Goal: Check status: Check status

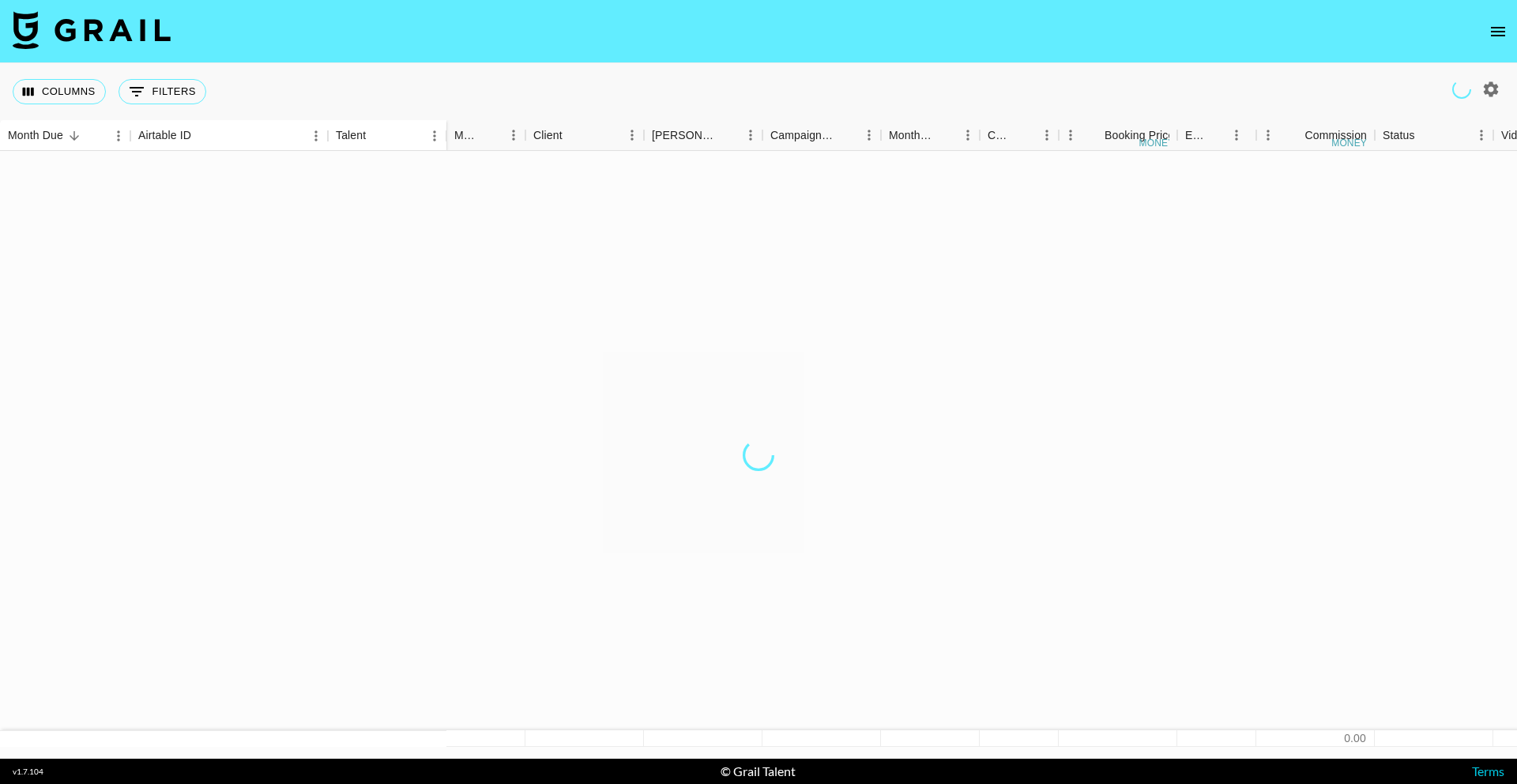
click at [1489, 30] on icon "open drawer" at bounding box center [1498, 31] width 19 height 19
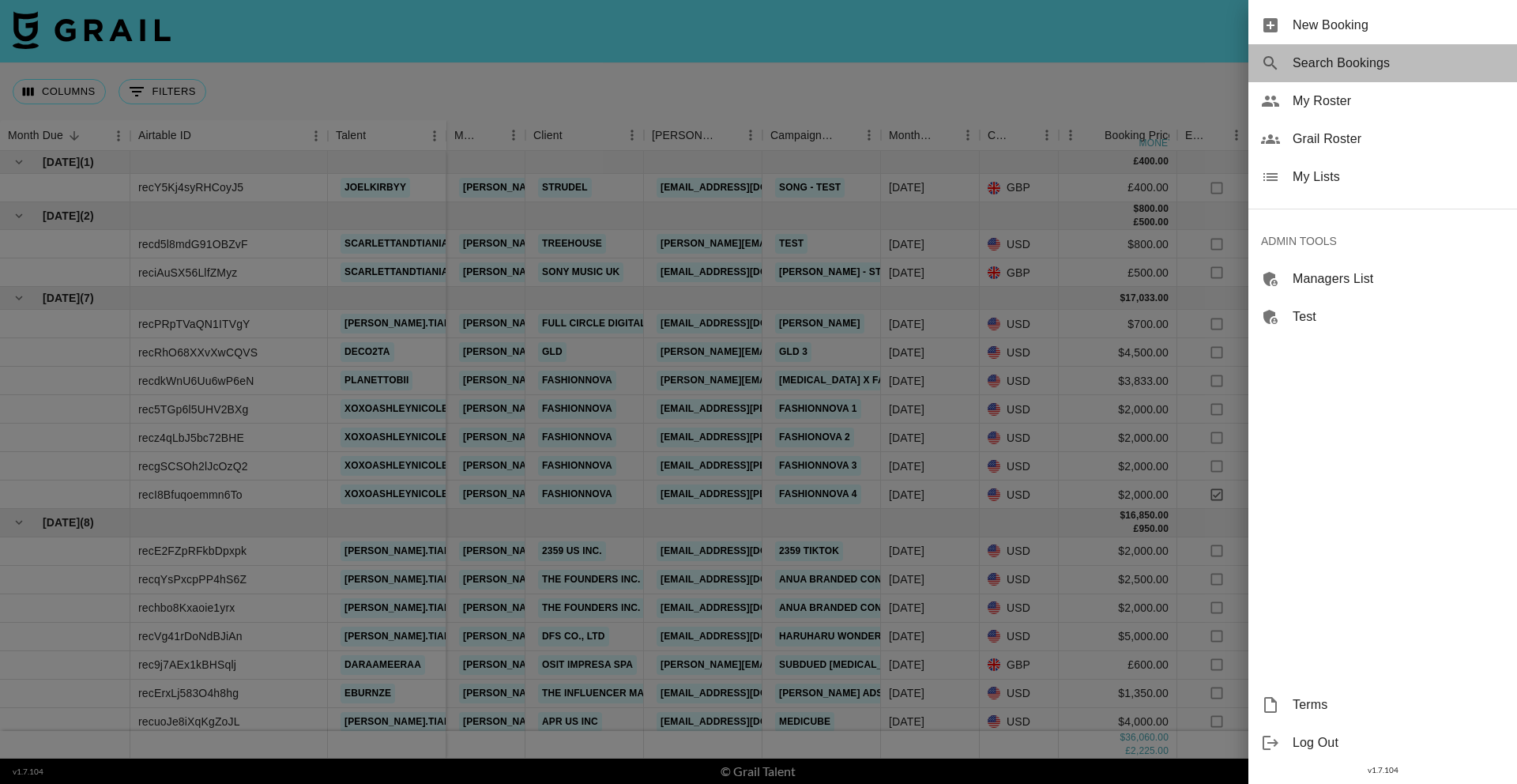
click at [1401, 65] on span "Search Bookings" at bounding box center [1399, 63] width 212 height 19
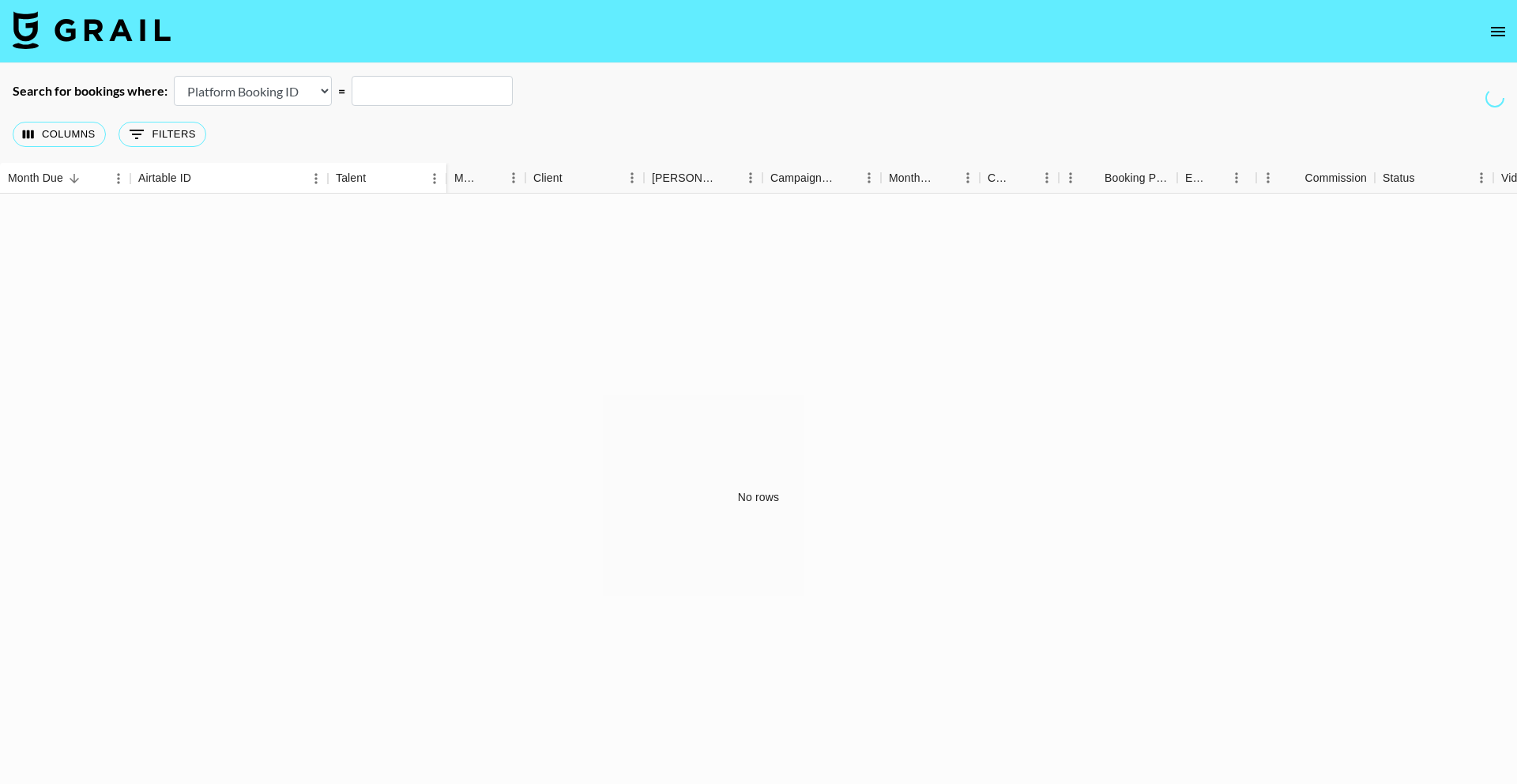
click at [174, 76] on select "Airtable Booking ID Platform Booking ID Platform Campaign ID" at bounding box center [252, 91] width 158 height 30
click at [296, 73] on main "Search for bookings where: Airtable Booking ID Platform Booking ID Platform Cam…" at bounding box center [758, 432] width 1517 height 738
click at [300, 87] on select "Airtable Booking ID Platform Booking ID Platform Campaign ID" at bounding box center [252, 91] width 158 height 30
select select "airtableId"
click at [174, 76] on select "Airtable Booking ID Platform Booking ID Platform Campaign ID" at bounding box center [252, 91] width 158 height 30
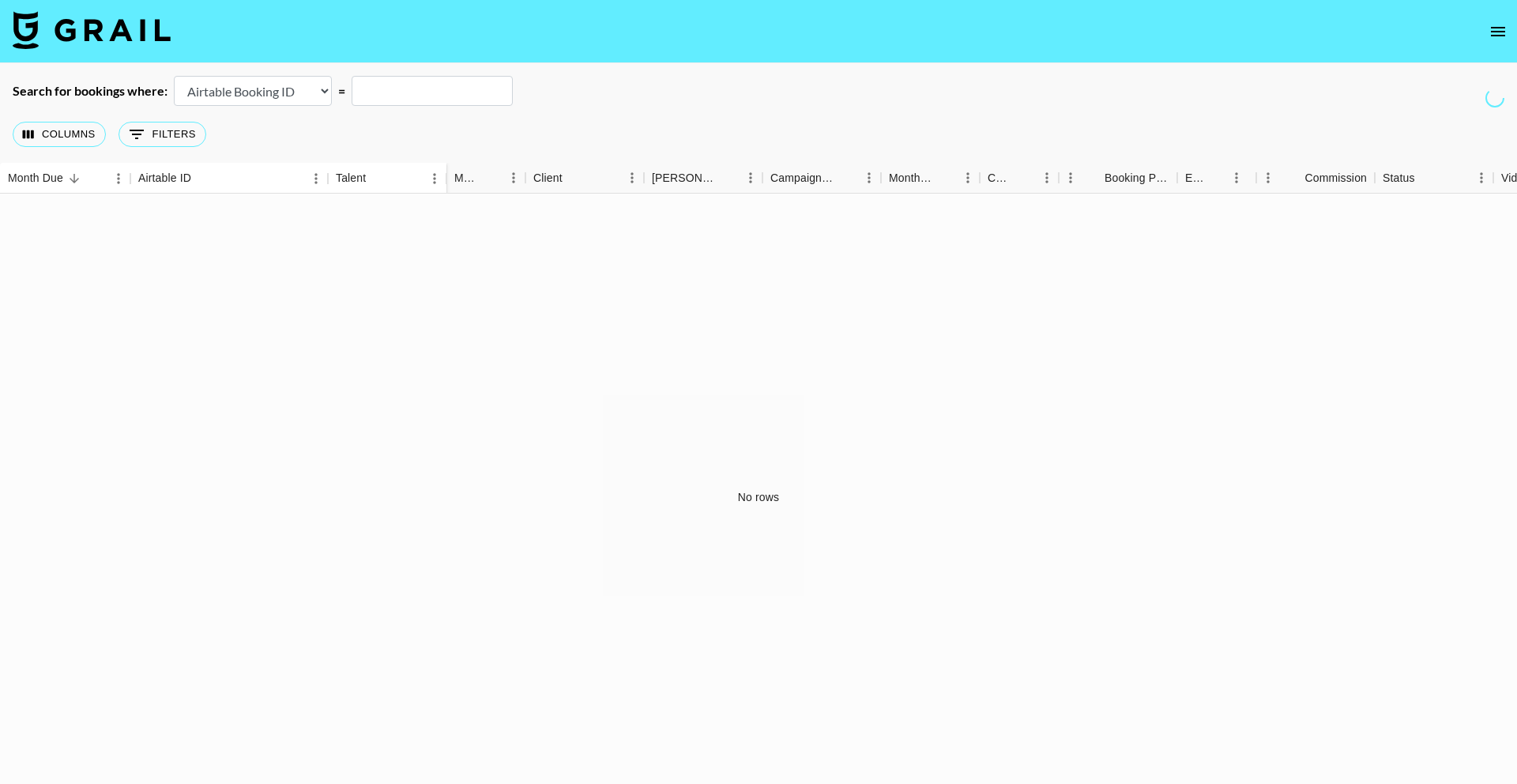
click at [394, 87] on input "text" at bounding box center [432, 91] width 161 height 30
paste input "recx4DdUSTyDlIRG5"
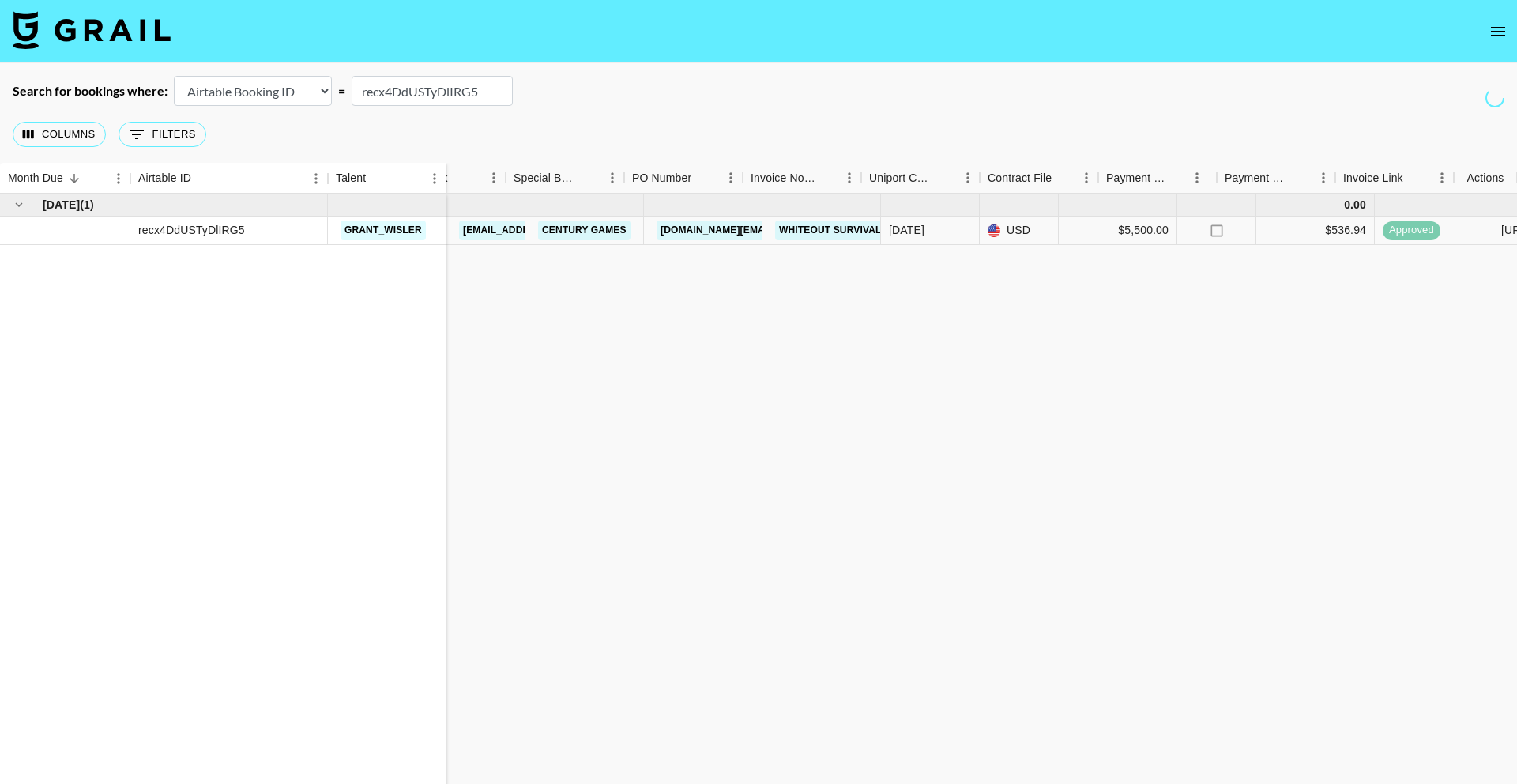
scroll to position [0, 1106]
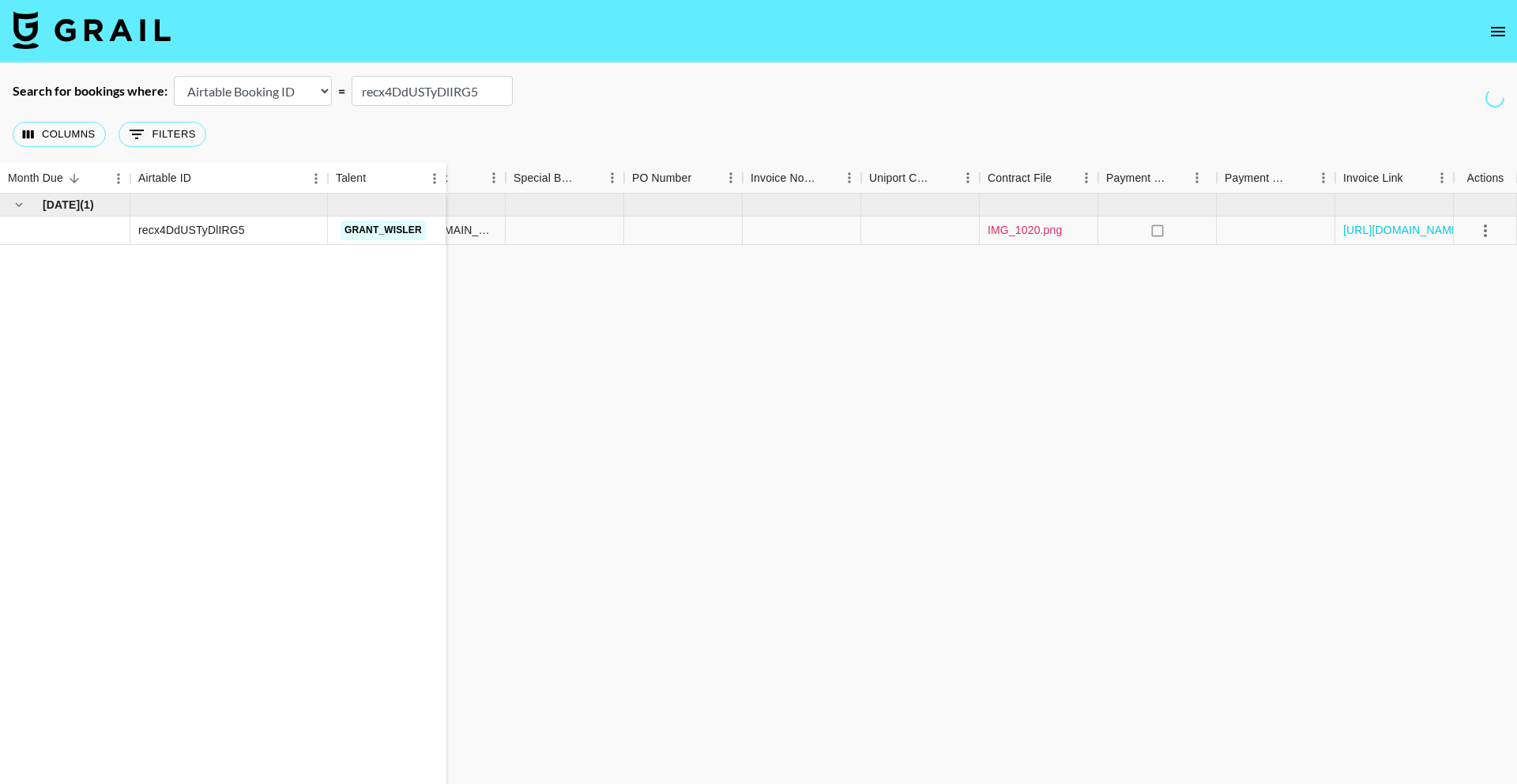
type input "recx4DdUSTyDlIRG5"
click at [1030, 227] on link "IMG_1020.png" at bounding box center [1024, 229] width 74 height 16
